Goal: Task Accomplishment & Management: Complete application form

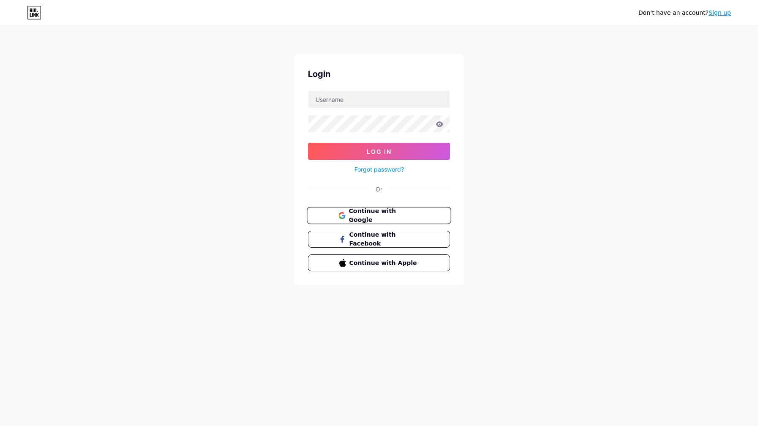
click at [376, 220] on button "Continue with Google" at bounding box center [379, 215] width 144 height 17
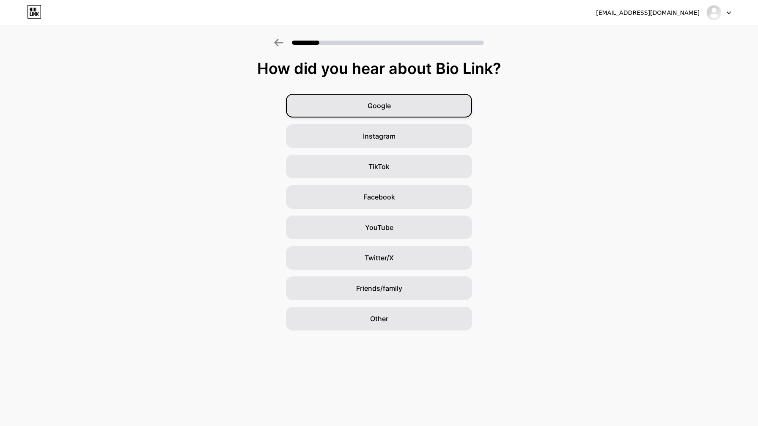
click at [402, 103] on div "Google" at bounding box center [379, 106] width 186 height 24
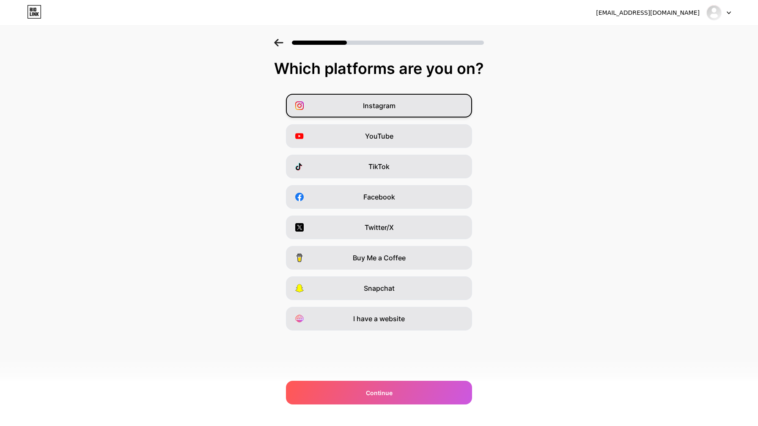
click at [410, 106] on div "Instagram" at bounding box center [379, 106] width 186 height 24
click at [409, 131] on div "YouTube" at bounding box center [379, 136] width 186 height 24
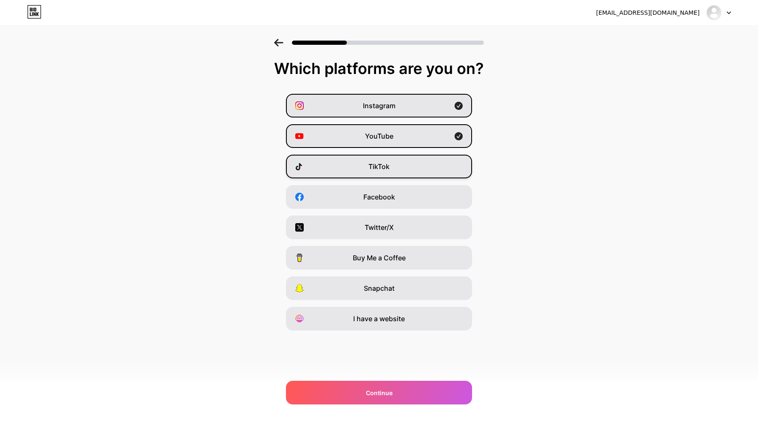
click at [418, 161] on div "TikTok" at bounding box center [379, 167] width 186 height 24
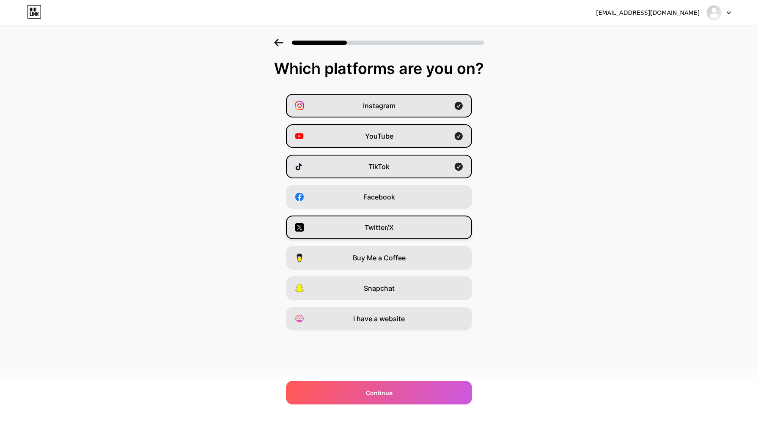
click at [410, 224] on div "Twitter/X" at bounding box center [379, 228] width 186 height 24
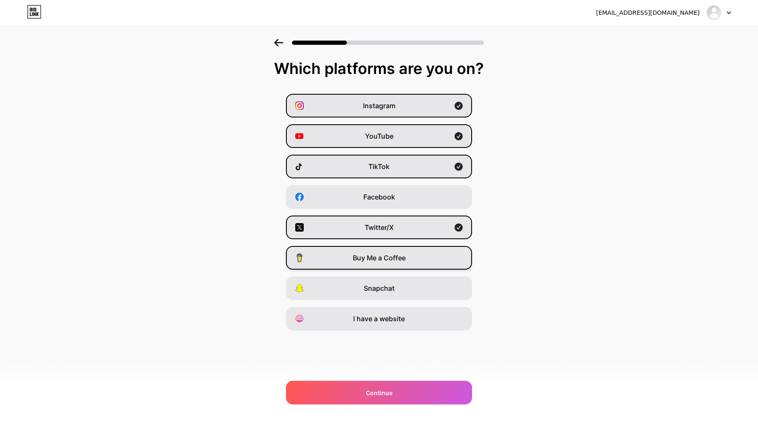
click at [420, 263] on div "Buy Me a Coffee" at bounding box center [379, 258] width 186 height 24
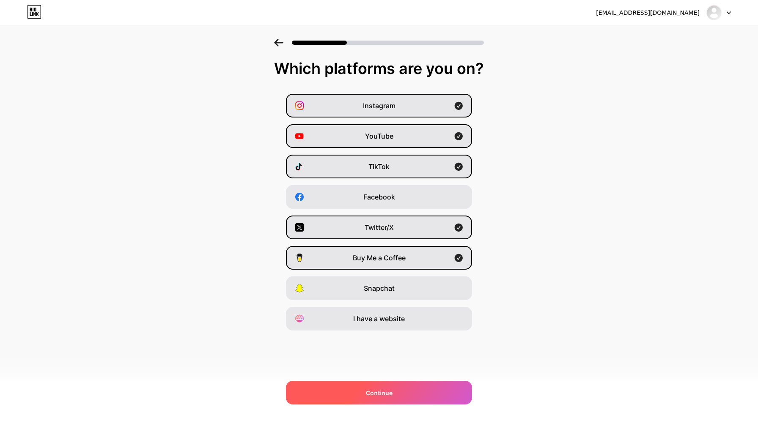
click at [401, 391] on div "Continue" at bounding box center [379, 393] width 186 height 24
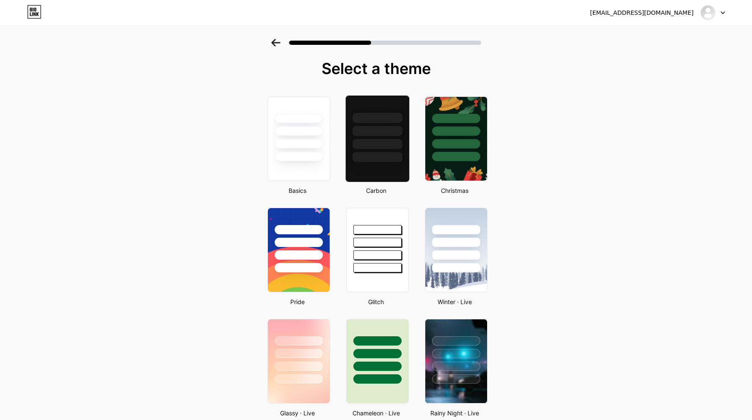
click at [381, 154] on div at bounding box center [377, 157] width 50 height 10
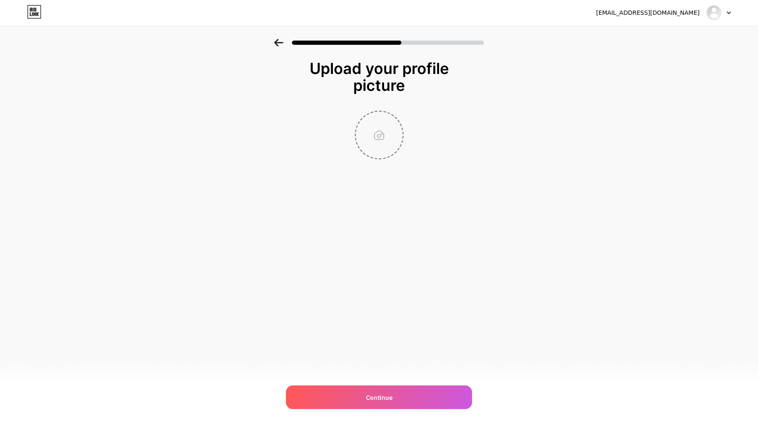
click at [376, 127] on input "file" at bounding box center [379, 135] width 47 height 47
type input "C:\fakepath\InsideTips - WhiteBackground.png"
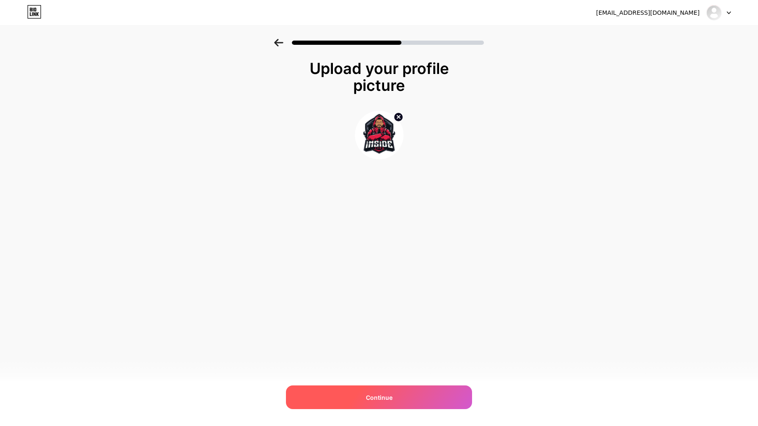
click at [389, 397] on span "Continue" at bounding box center [379, 397] width 27 height 9
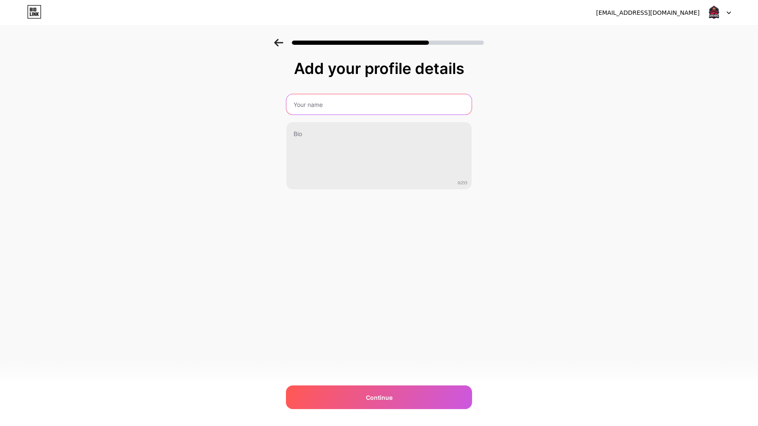
click at [363, 102] on input "text" at bounding box center [378, 104] width 185 height 20
type input "InsideTips"
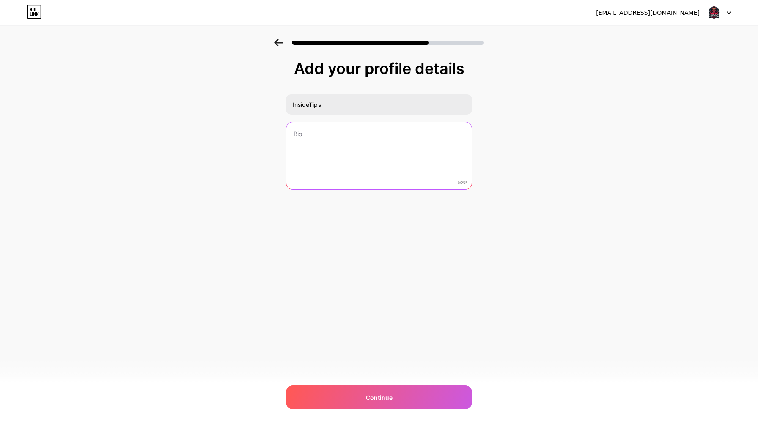
click at [356, 154] on textarea at bounding box center [378, 156] width 185 height 68
click at [326, 151] on textarea at bounding box center [379, 156] width 187 height 69
paste textarea "🚀 Tech doesn’t have to be complicated. That’s where I come in. On this channel,…"
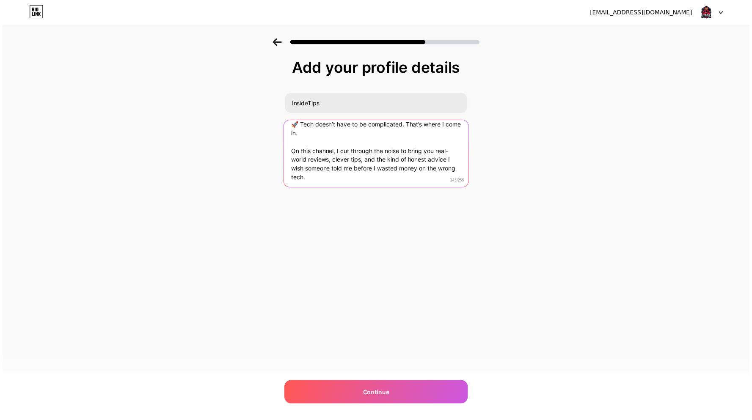
scroll to position [8, 0]
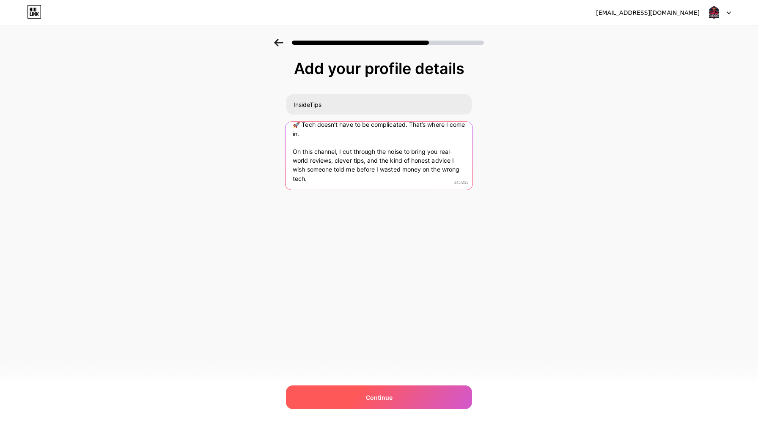
type textarea "🚀 Tech doesn’t have to be complicated. That’s where I come in. On this channel,…"
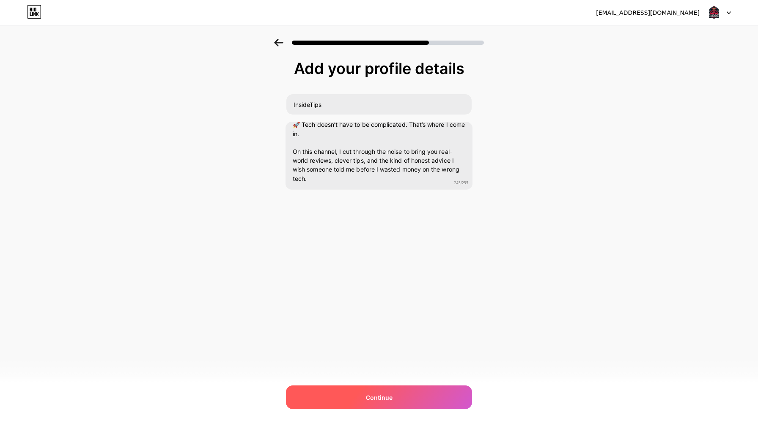
click at [380, 391] on div "Continue" at bounding box center [379, 398] width 186 height 24
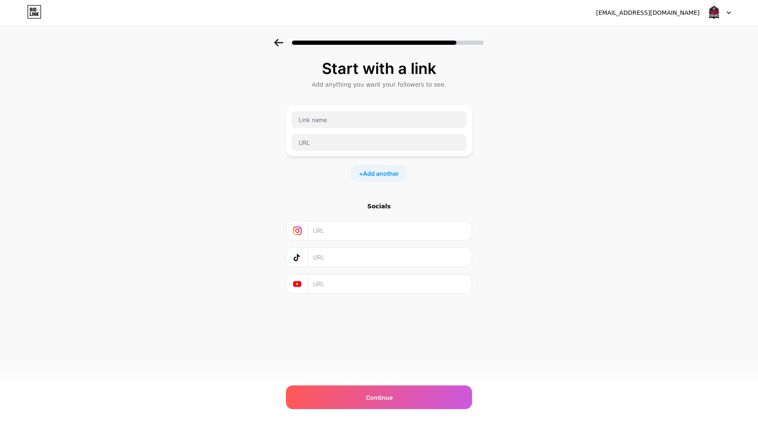
click at [328, 231] on input "text" at bounding box center [390, 230] width 154 height 19
click at [299, 231] on icon at bounding box center [297, 230] width 4 height 4
click at [343, 226] on input "text" at bounding box center [390, 230] width 154 height 19
click at [369, 209] on div "Socials" at bounding box center [379, 206] width 186 height 8
click at [352, 120] on input "text" at bounding box center [379, 119] width 175 height 17
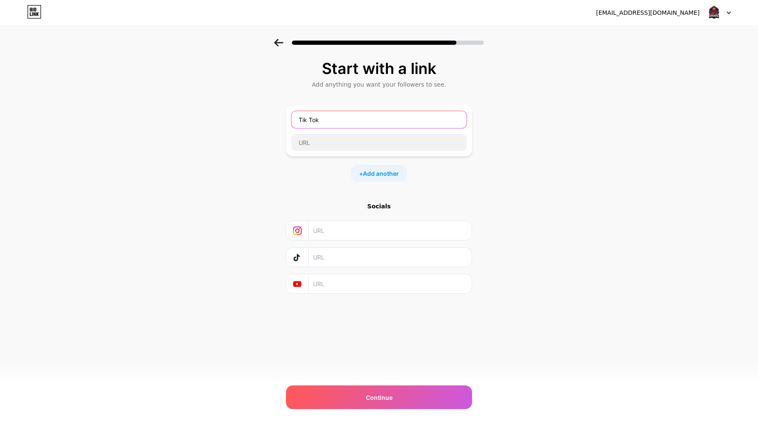
type input "Tik Tok"
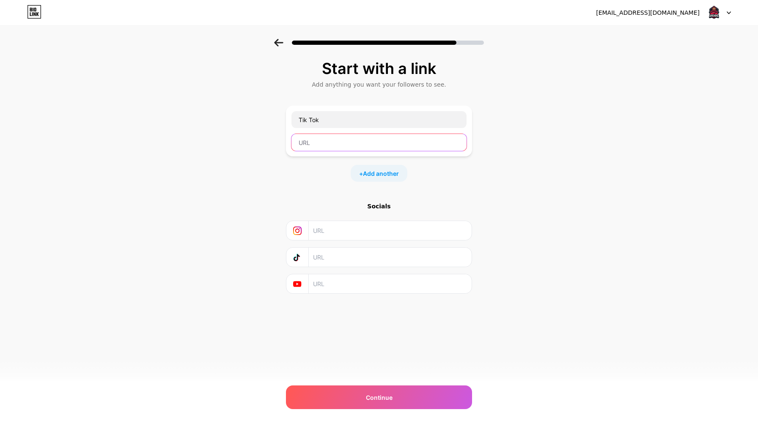
click at [347, 143] on input "text" at bounding box center [379, 142] width 175 height 17
paste input "[URL][DOMAIN_NAME]"
type input "[URL][DOMAIN_NAME]"
click at [385, 173] on span "Add another" at bounding box center [381, 173] width 36 height 9
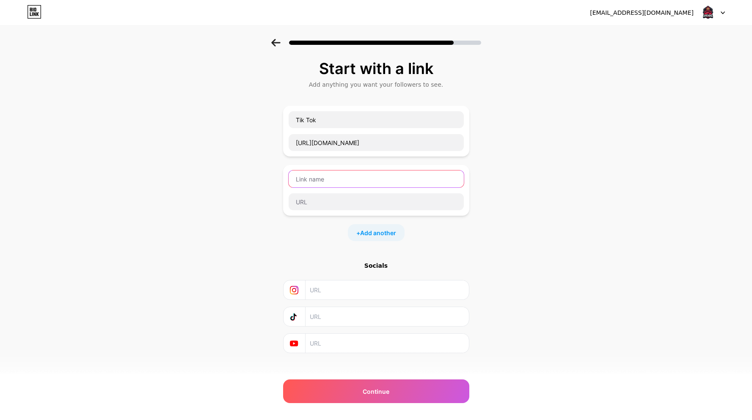
click at [341, 175] on input "text" at bounding box center [376, 179] width 175 height 17
type input "Youtube"
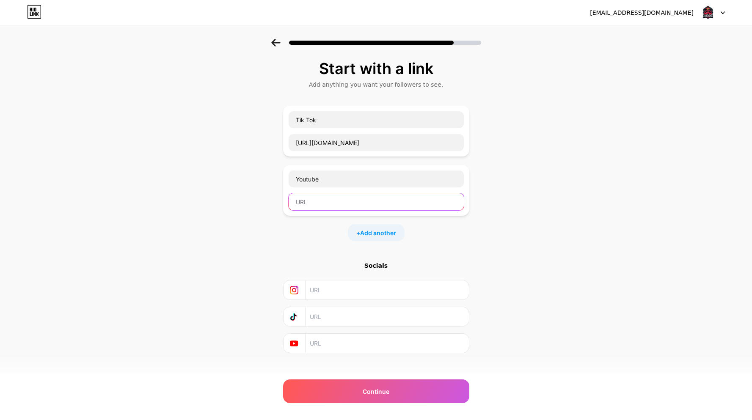
click at [318, 196] on input "text" at bounding box center [376, 201] width 175 height 17
paste input "[URL][DOMAIN_NAME]"
type input "[URL][DOMAIN_NAME]"
click at [396, 232] on span "Add another" at bounding box center [378, 232] width 36 height 9
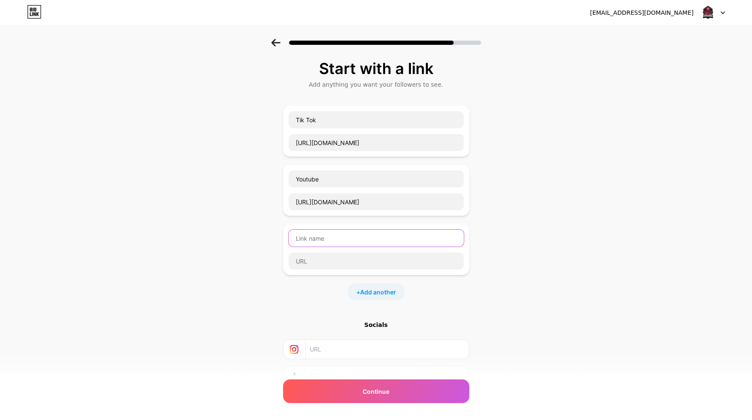
click at [344, 237] on input "text" at bounding box center [376, 238] width 175 height 17
click at [333, 259] on input "text" at bounding box center [376, 261] width 175 height 17
paste input "[DOMAIN_NAME][URL]"
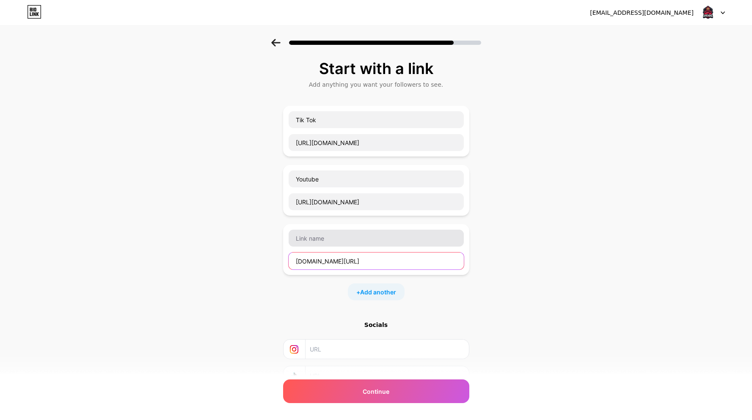
type input "[DOMAIN_NAME][URL]"
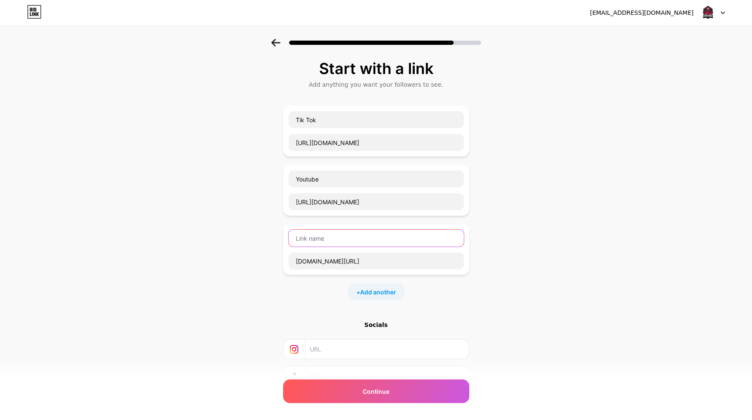
click at [336, 237] on input "text" at bounding box center [376, 238] width 175 height 17
type input "BuyMeACoffee"
click at [395, 294] on span "Add another" at bounding box center [378, 292] width 36 height 9
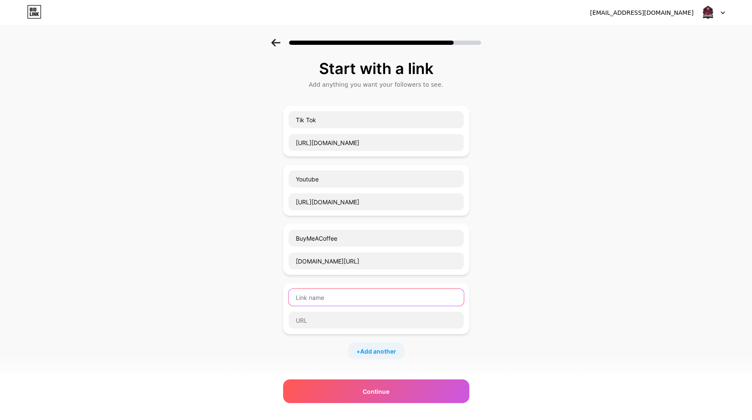
click at [385, 297] on input "text" at bounding box center [376, 297] width 175 height 17
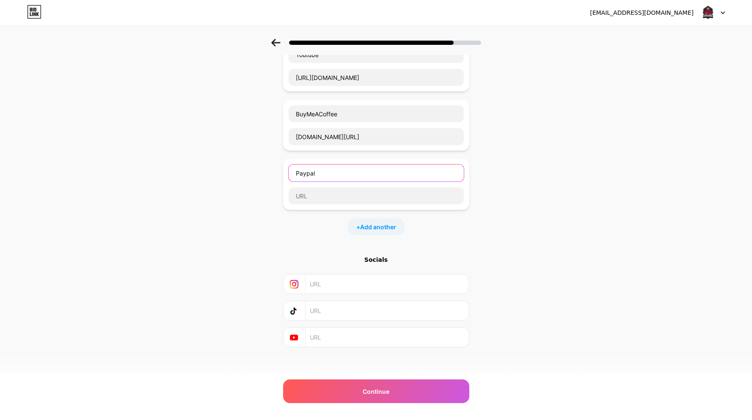
scroll to position [128, 0]
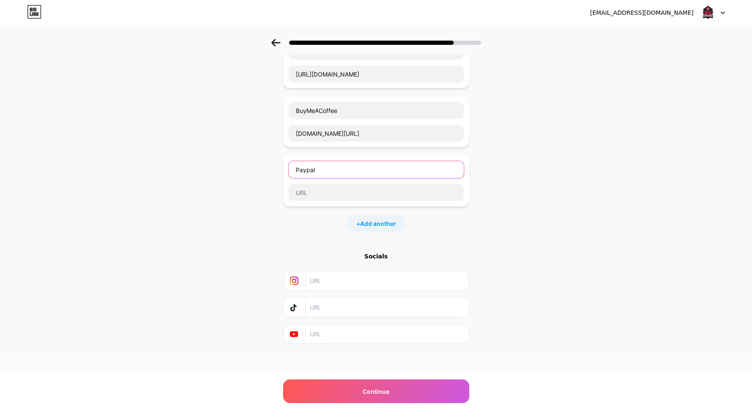
type input "Paypal"
drag, startPoint x: 299, startPoint y: 308, endPoint x: 303, endPoint y: 288, distance: 19.9
click at [303, 288] on div "Socials" at bounding box center [376, 298] width 186 height 92
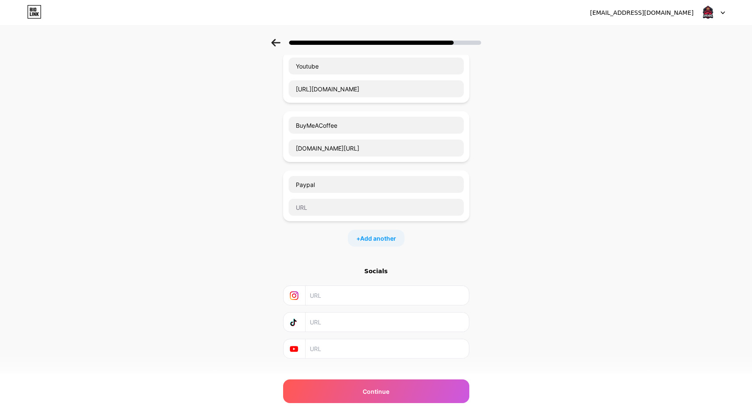
click at [301, 253] on div "Start with a link Add anything you want your followers to see. Tik Tok [URL][DO…" at bounding box center [376, 153] width 186 height 412
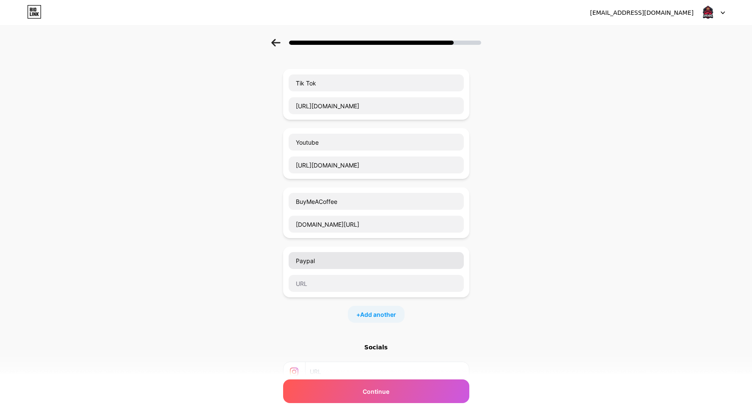
scroll to position [37, 0]
click at [336, 279] on input "text" at bounding box center [376, 283] width 175 height 17
click at [330, 286] on input "text" at bounding box center [376, 283] width 175 height 17
paste input "[DOMAIN_NAME][URL]"
type input "[DOMAIN_NAME][URL]"
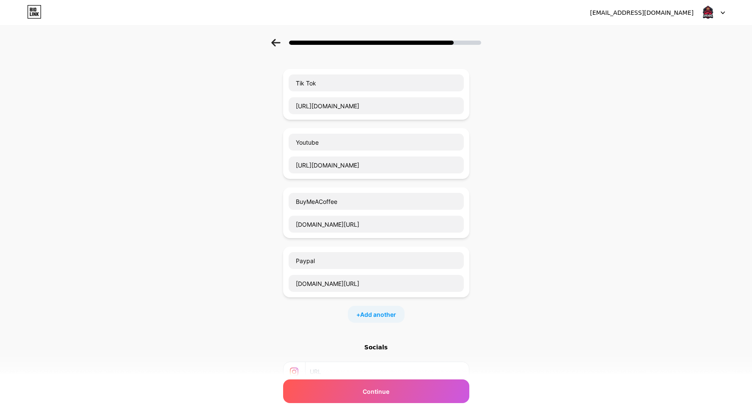
click at [378, 319] on div "+ Add another" at bounding box center [376, 314] width 57 height 17
click at [369, 319] on input "text" at bounding box center [376, 319] width 175 height 17
type input "X"
click at [409, 341] on input "text" at bounding box center [376, 342] width 175 height 17
click at [333, 344] on input "text" at bounding box center [376, 342] width 175 height 17
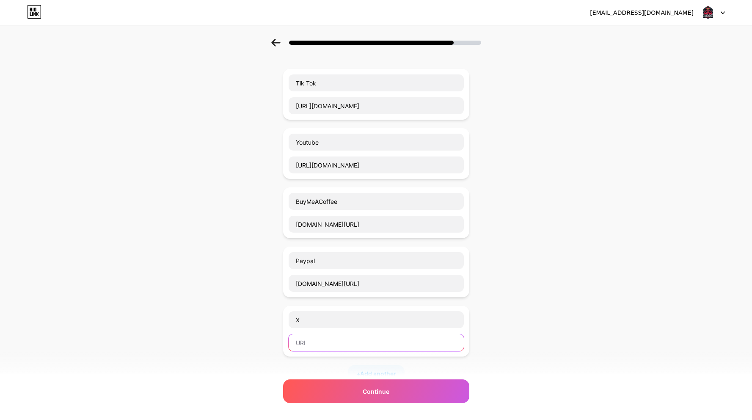
paste input "[URL][DOMAIN_NAME]"
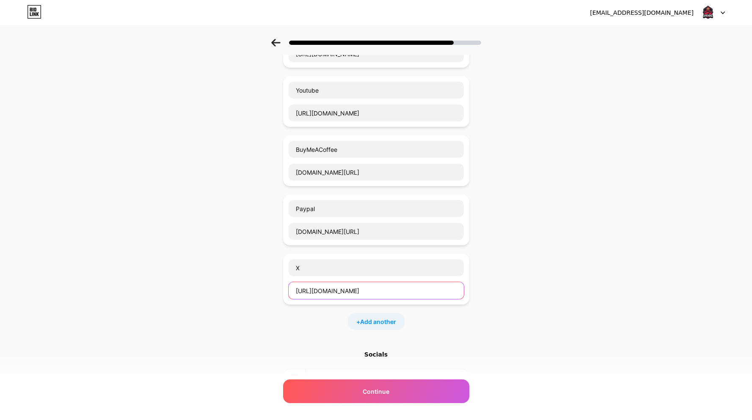
scroll to position [187, 0]
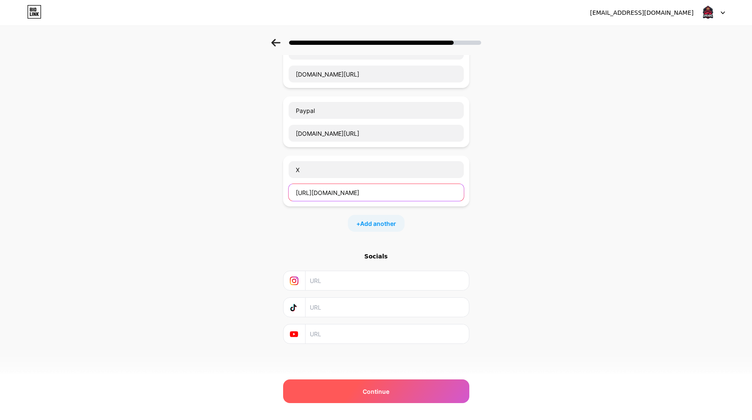
type input "[URL][DOMAIN_NAME]"
click at [349, 384] on div "Continue" at bounding box center [376, 392] width 186 height 24
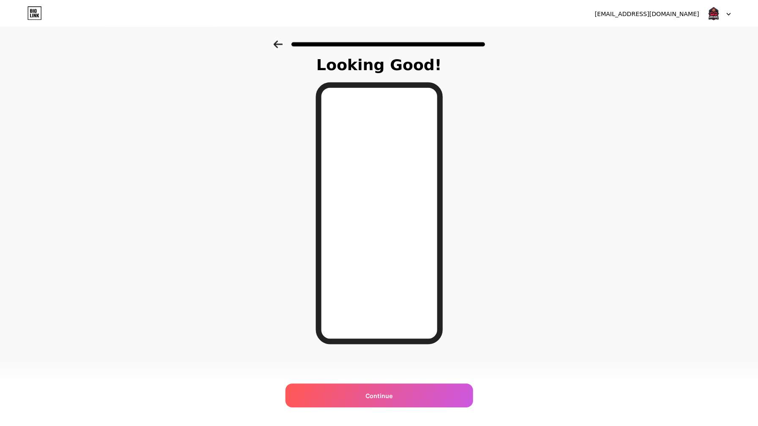
scroll to position [0, 0]
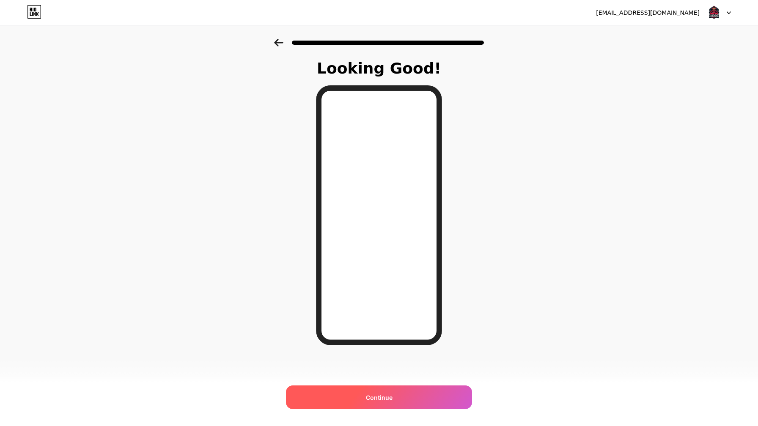
click at [408, 396] on div "Continue" at bounding box center [379, 398] width 186 height 24
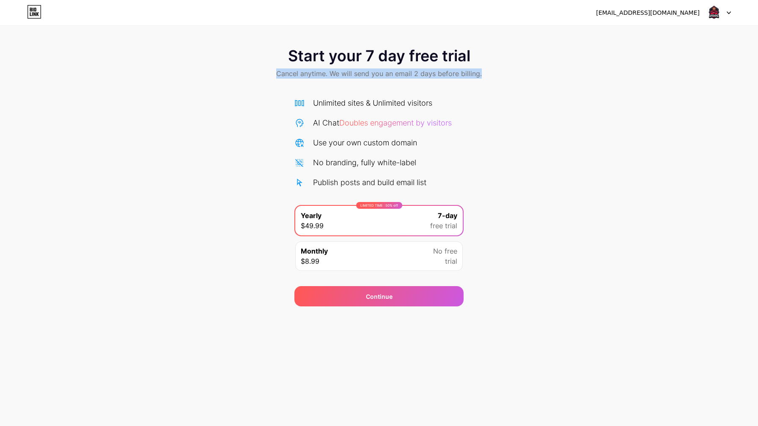
drag, startPoint x: 485, startPoint y: 73, endPoint x: 278, endPoint y: 74, distance: 207.7
click at [278, 74] on div "Start your 7 day free trial Cancel anytime. We will send you an email 2 days be…" at bounding box center [379, 64] width 758 height 50
click at [278, 74] on span "Cancel anytime. We will send you an email 2 days before billing." at bounding box center [379, 74] width 206 height 10
click at [712, 10] on img at bounding box center [714, 13] width 16 height 16
click at [23, 18] on div "[EMAIL_ADDRESS][DOMAIN_NAME] Logout" at bounding box center [379, 12] width 758 height 15
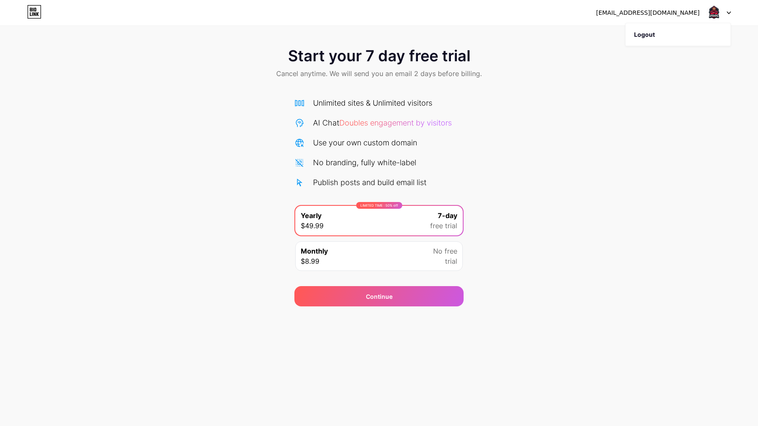
click at [33, 14] on icon at bounding box center [32, 14] width 1 height 4
